Goal: Check status

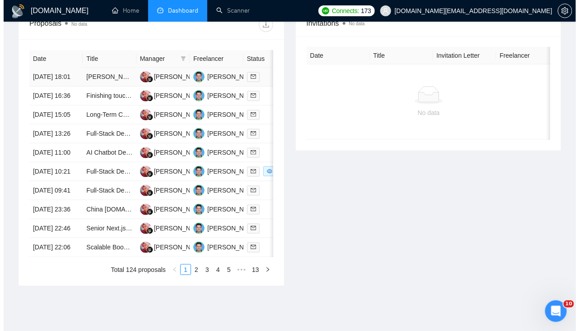
scroll to position [345, 0]
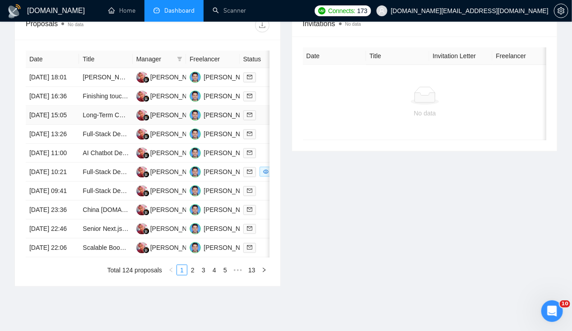
click at [51, 123] on td "[DATE] 15:05" at bounding box center [52, 115] width 53 height 19
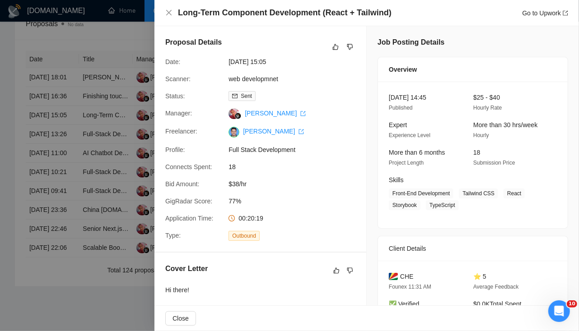
click at [51, 123] on div at bounding box center [289, 165] width 579 height 331
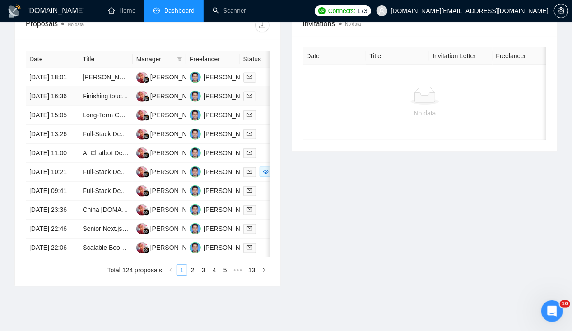
click at [42, 96] on td "[DATE] 16:36" at bounding box center [52, 96] width 53 height 19
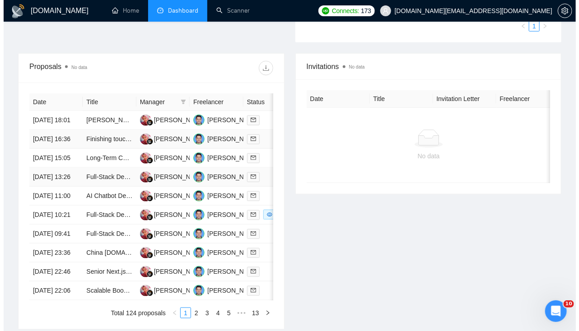
scroll to position [302, 0]
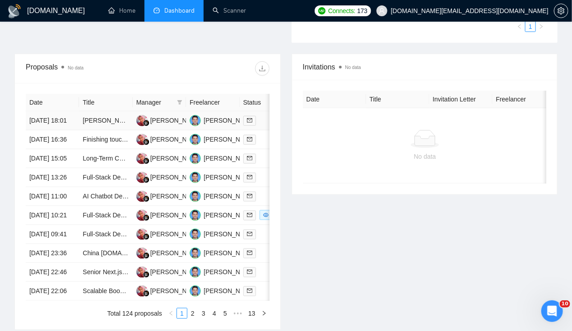
click at [51, 112] on td "[DATE] 18:01" at bounding box center [52, 121] width 53 height 19
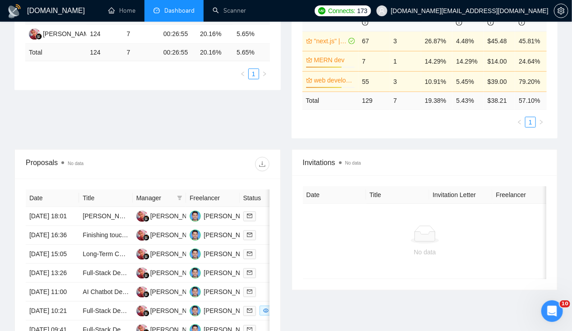
scroll to position [233, 0]
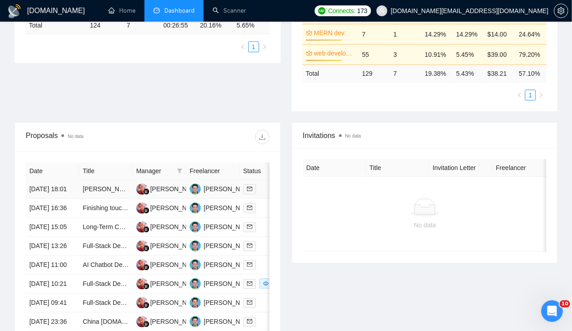
click at [46, 187] on td "[DATE] 18:01" at bounding box center [52, 189] width 53 height 19
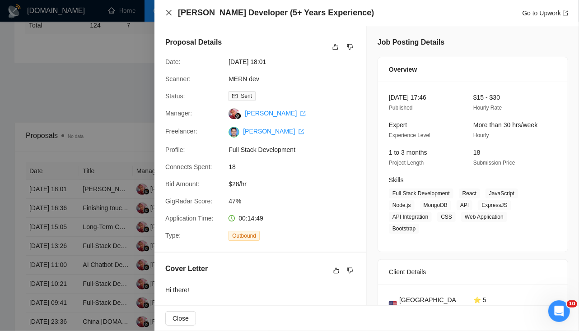
click at [167, 13] on icon "close" at bounding box center [168, 12] width 7 height 7
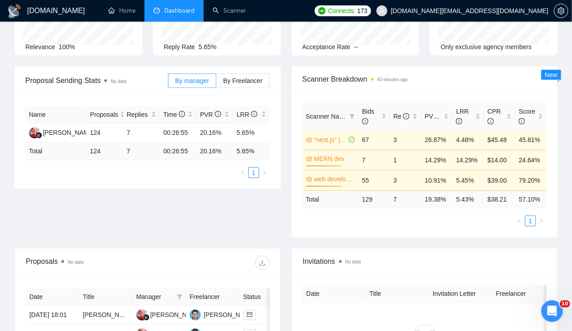
scroll to position [0, 0]
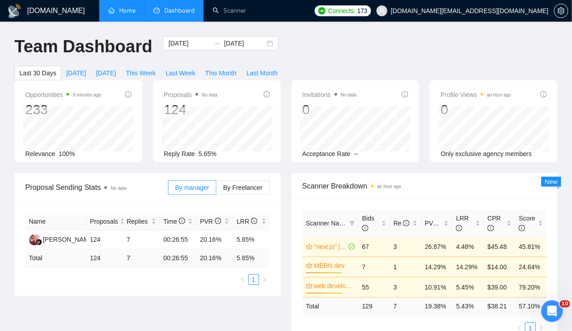
click at [129, 12] on link "Home" at bounding box center [121, 11] width 27 height 8
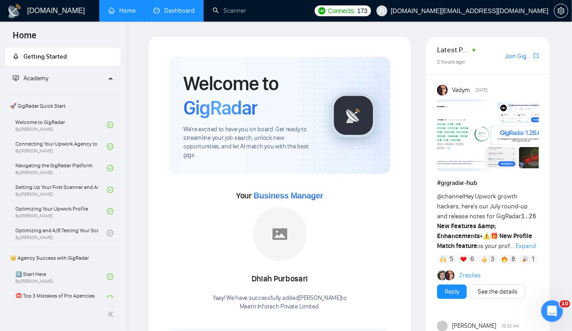
click at [175, 13] on link "Dashboard" at bounding box center [173, 11] width 41 height 8
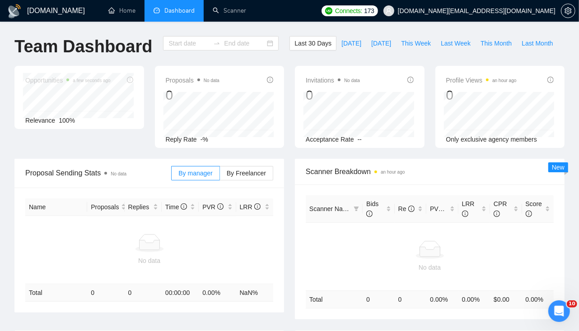
type input "[DATE]"
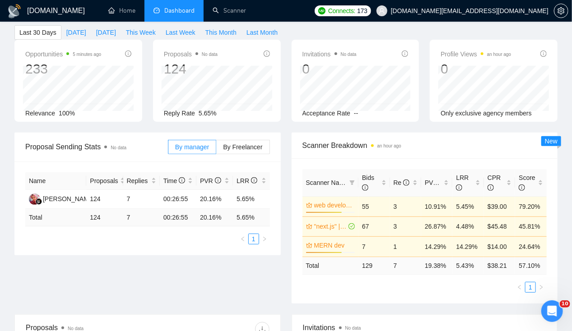
scroll to position [67, 0]
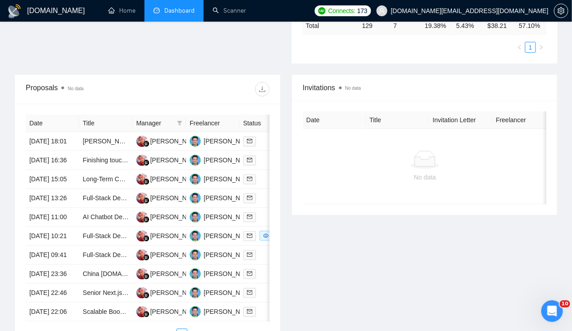
scroll to position [280, 0]
